Goal: Task Accomplishment & Management: Use online tool/utility

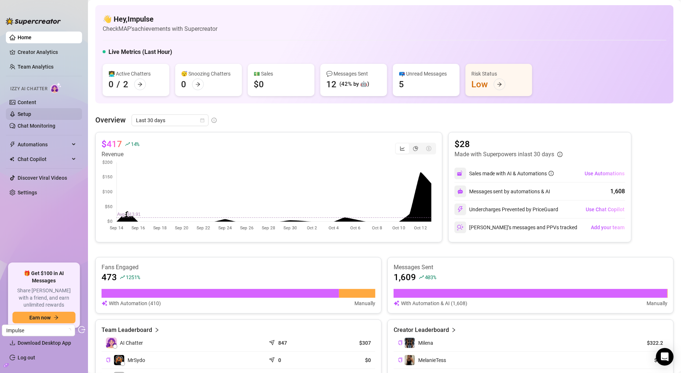
click at [21, 114] on link "Setup" at bounding box center [25, 114] width 14 height 6
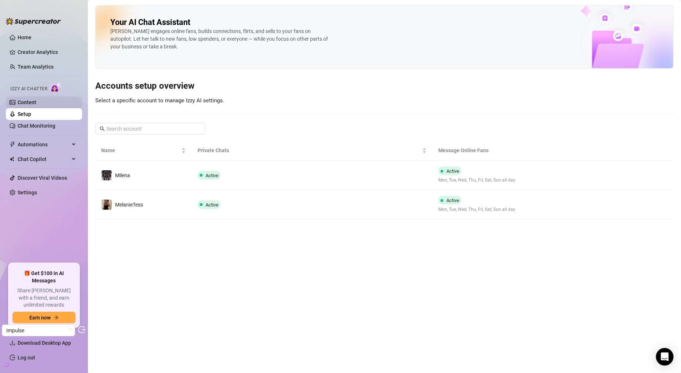
click at [36, 104] on link "Content" at bounding box center [27, 102] width 19 height 6
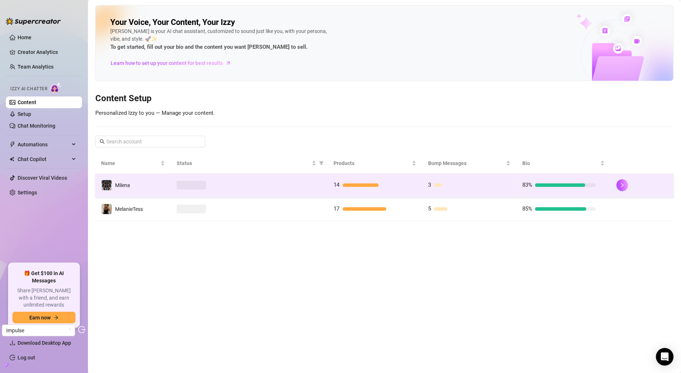
click at [223, 183] on div at bounding box center [250, 185] width 146 height 9
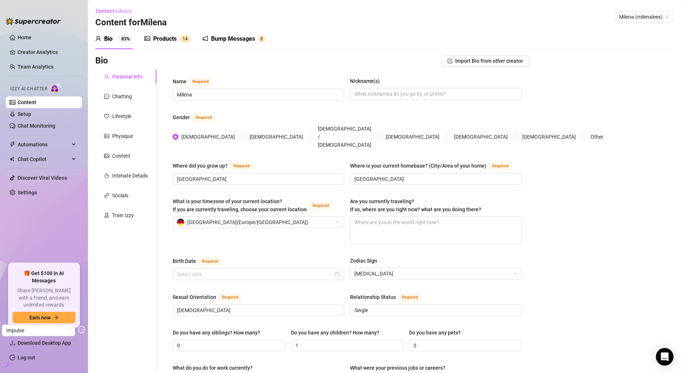
radio input "true"
type input "July 3rd, 1997"
click at [173, 41] on div "Products" at bounding box center [164, 38] width 23 height 9
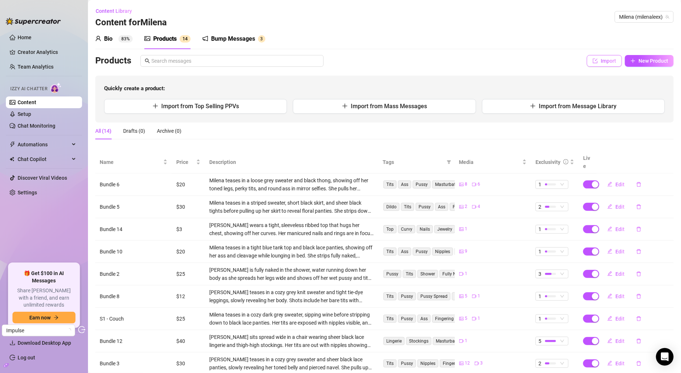
click at [604, 65] on button "Import" at bounding box center [604, 61] width 35 height 12
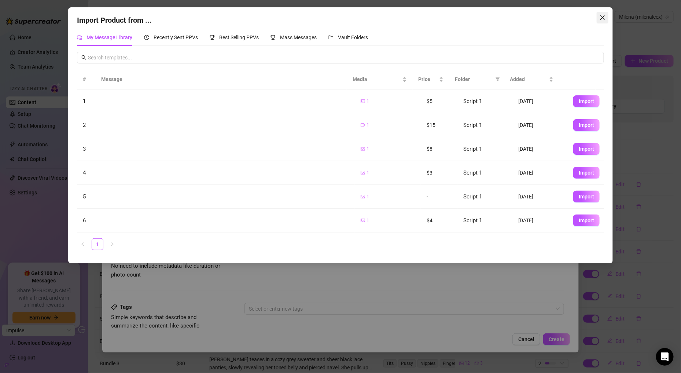
click at [603, 16] on icon "close" at bounding box center [603, 18] width 6 height 6
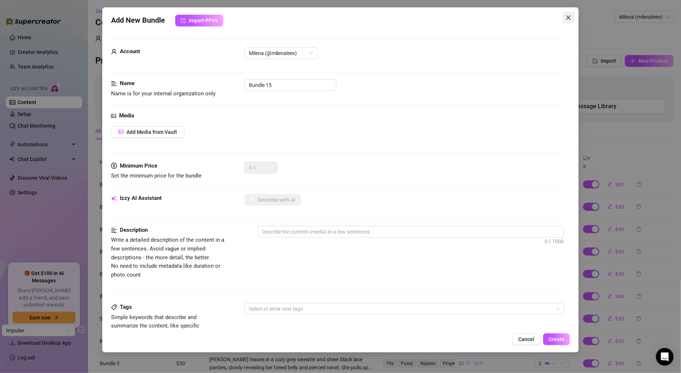
click at [565, 15] on span "Close" at bounding box center [569, 18] width 12 height 6
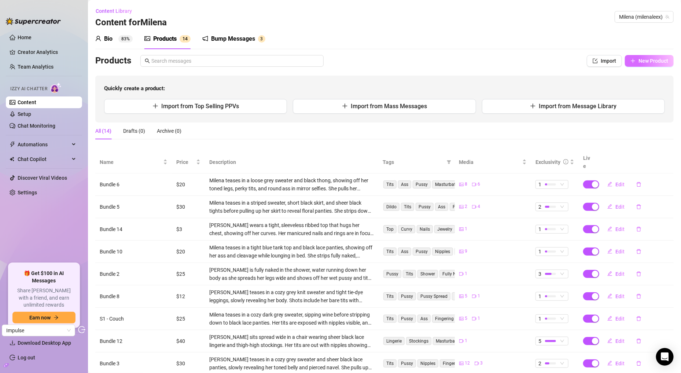
click at [654, 62] on span "New Product" at bounding box center [654, 61] width 30 height 6
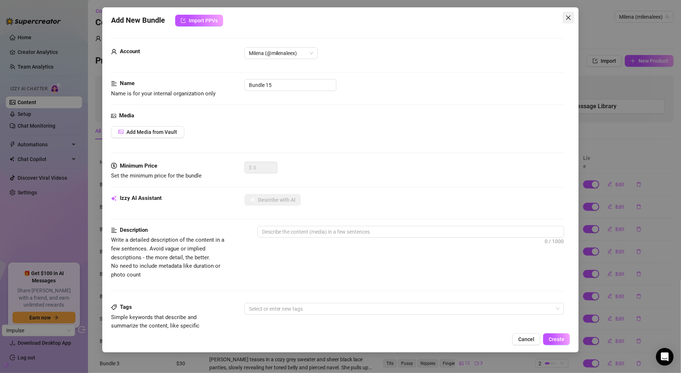
click at [569, 14] on button "Close" at bounding box center [569, 18] width 12 height 12
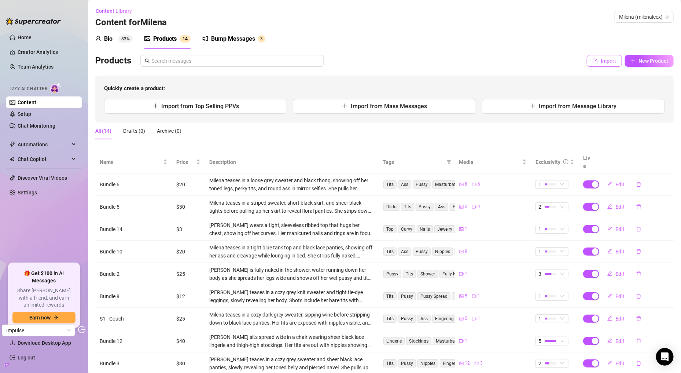
click at [591, 59] on button "Import" at bounding box center [604, 61] width 35 height 12
type textarea "Type your message here..."
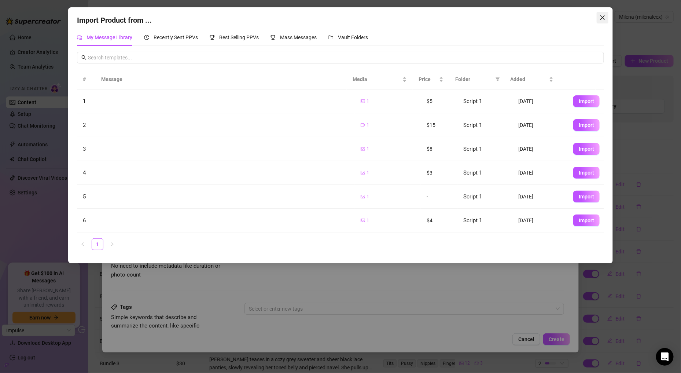
click at [604, 15] on icon "close" at bounding box center [603, 18] width 6 height 6
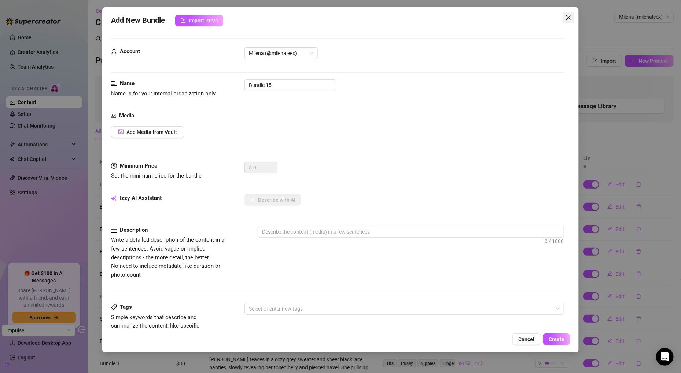
click at [571, 15] on icon "close" at bounding box center [569, 18] width 6 height 6
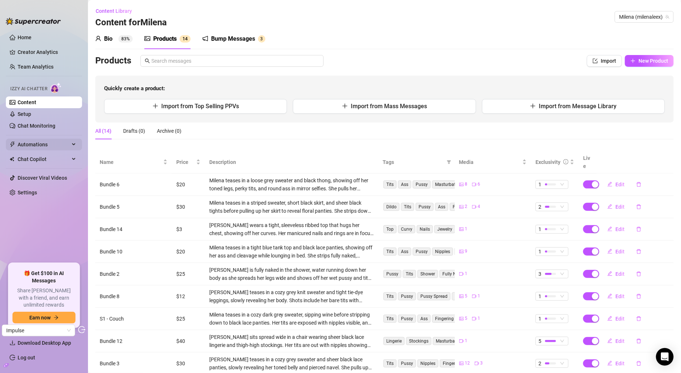
click at [47, 144] on span "Automations" at bounding box center [44, 145] width 52 height 12
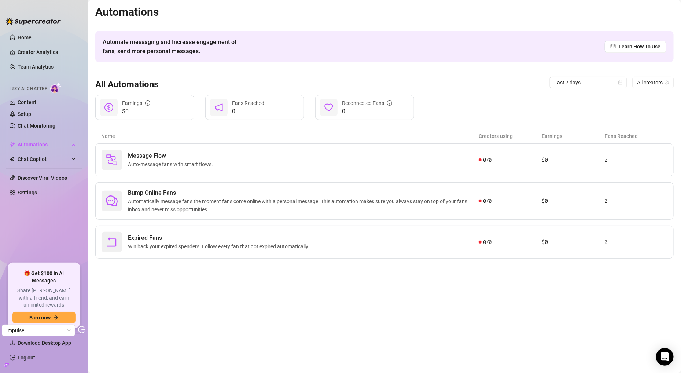
click at [49, 168] on ul "Home Creator Analytics Team Analytics Izzy AI Chatter Content Setup Chat Monito…" at bounding box center [44, 145] width 76 height 232
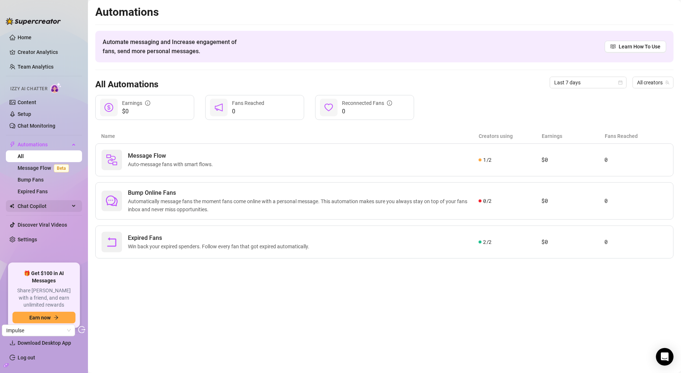
click at [46, 201] on span "Chat Copilot" at bounding box center [44, 206] width 52 height 12
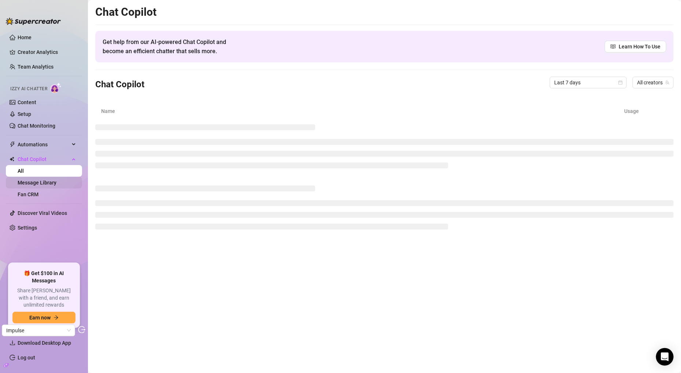
click at [40, 183] on link "Message Library" at bounding box center [37, 183] width 39 height 6
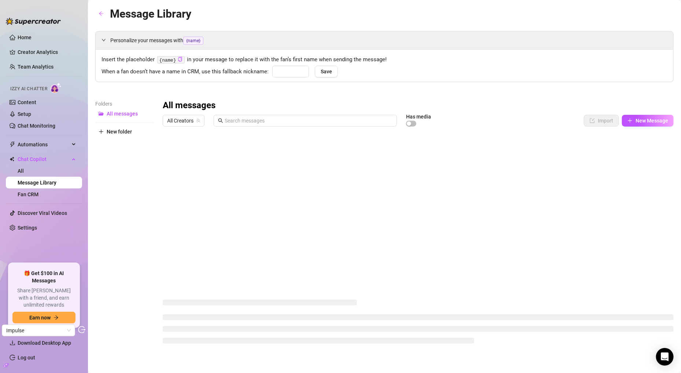
type input "lieblibling"
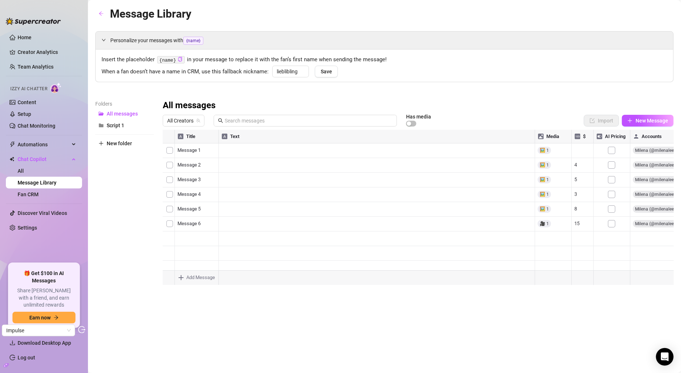
scroll to position [0, 0]
click at [540, 150] on div at bounding box center [418, 212] width 511 height 164
